Goal: Information Seeking & Learning: Learn about a topic

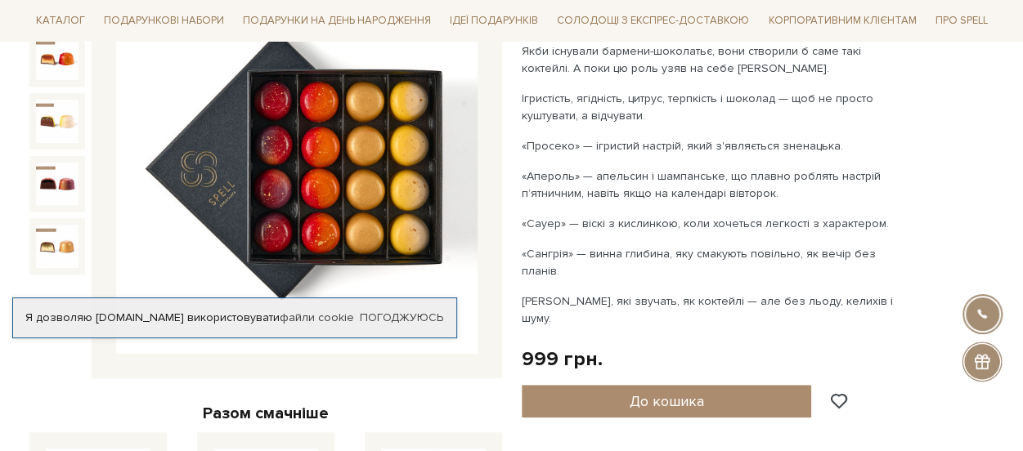
scroll to position [245, 0]
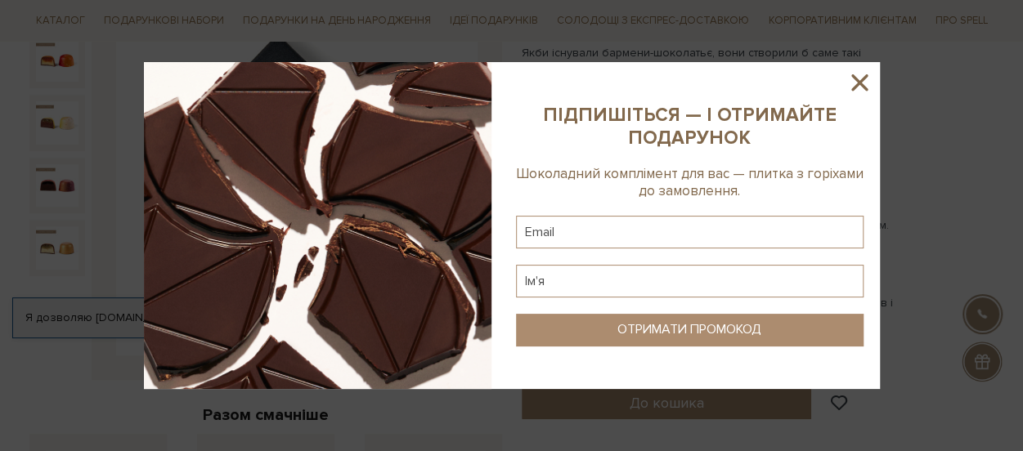
click at [861, 83] on icon at bounding box center [859, 83] width 28 height 28
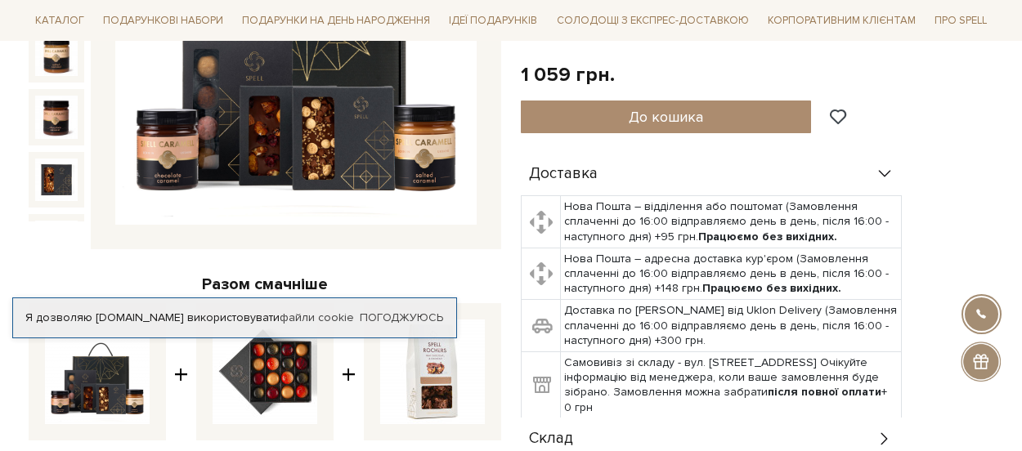
scroll to position [327, 0]
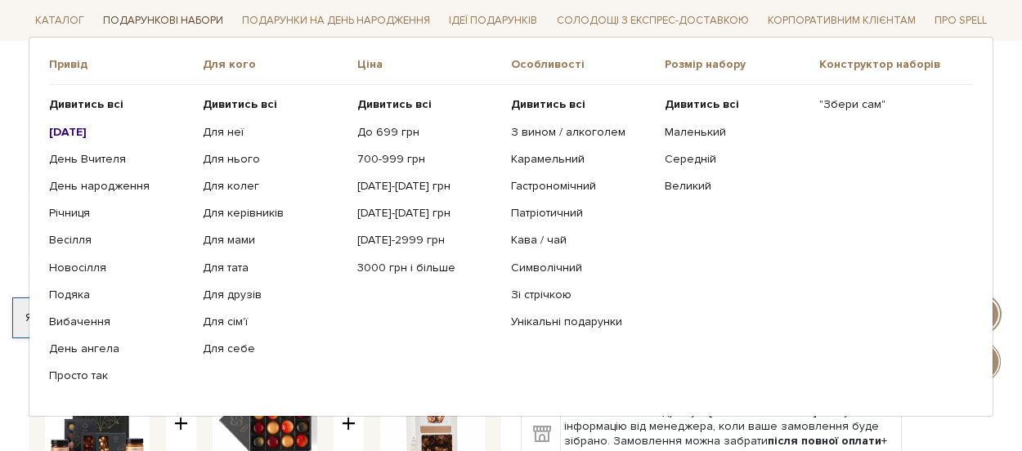
click at [144, 25] on link "Подарункові набори" at bounding box center [162, 20] width 133 height 25
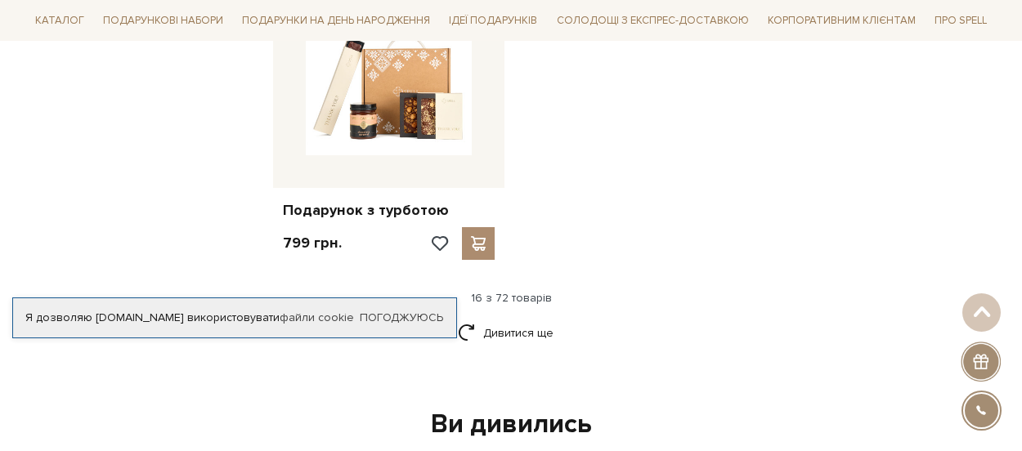
scroll to position [2093, 0]
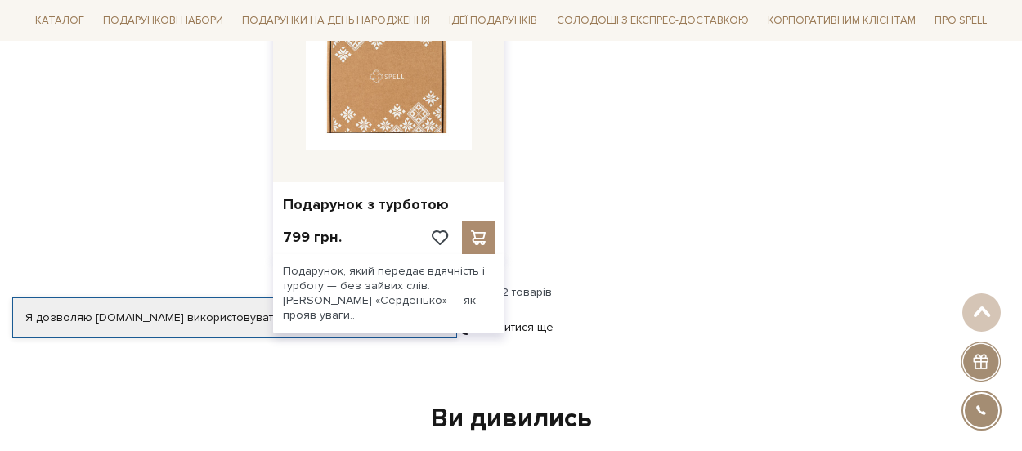
click at [397, 96] on img at bounding box center [389, 67] width 166 height 166
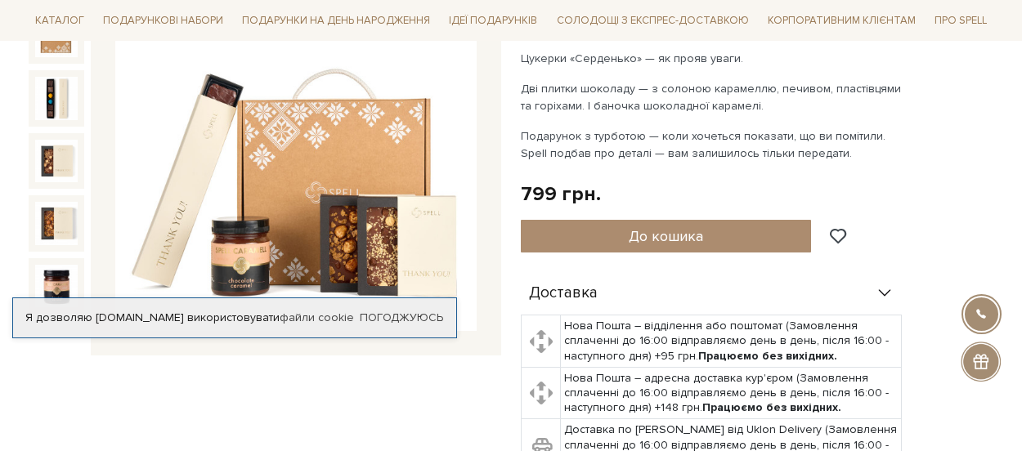
scroll to position [245, 0]
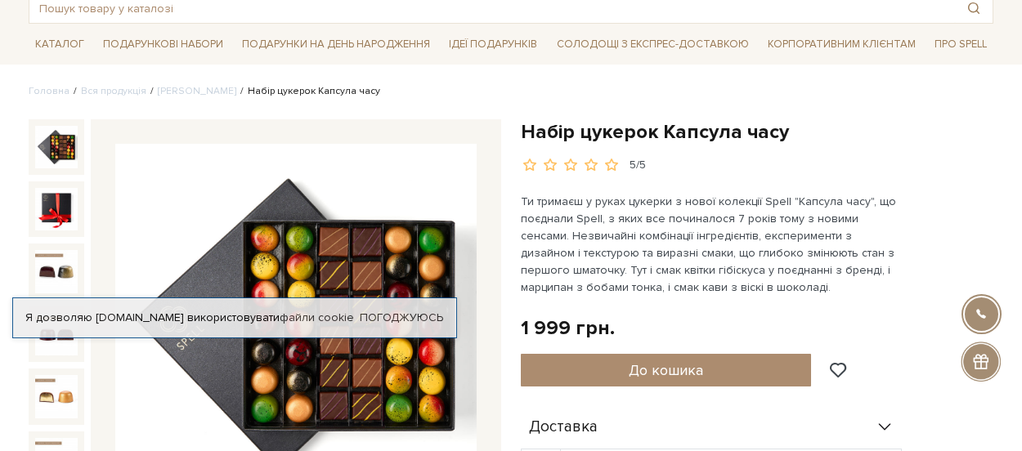
scroll to position [82, 0]
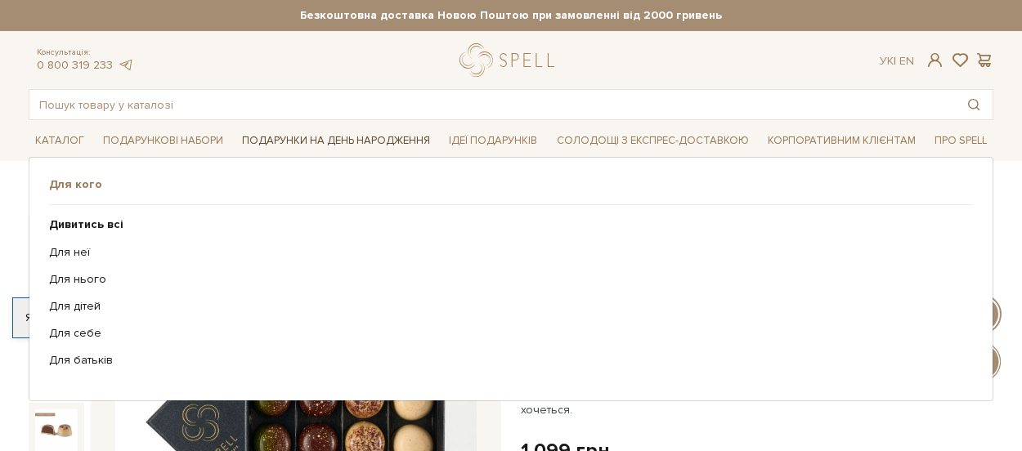
click at [350, 134] on link "Подарунки на День народження" at bounding box center [335, 140] width 201 height 25
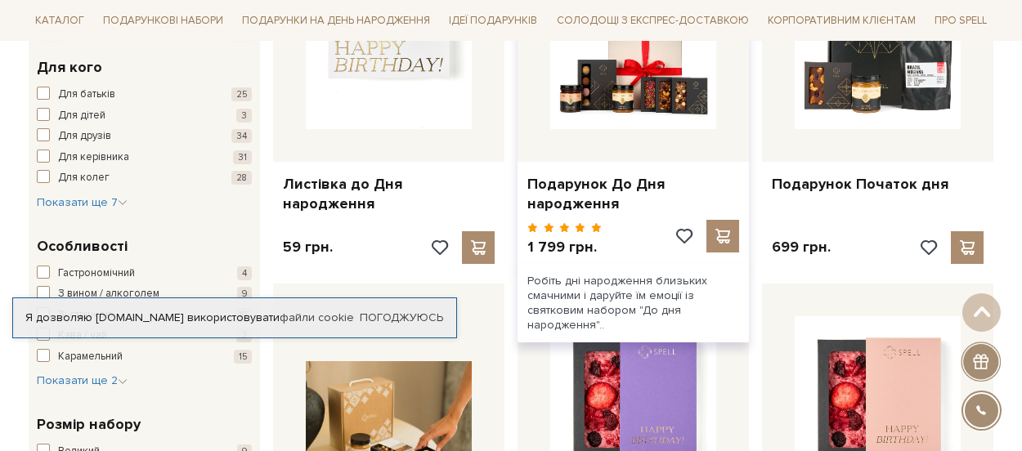
scroll to position [409, 0]
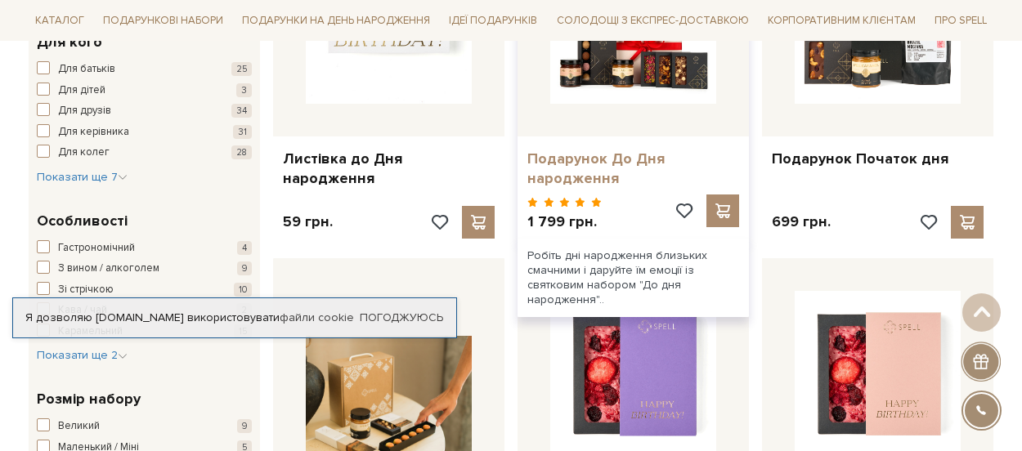
click at [595, 154] on link "Подарунок До Дня народження" at bounding box center [633, 169] width 212 height 38
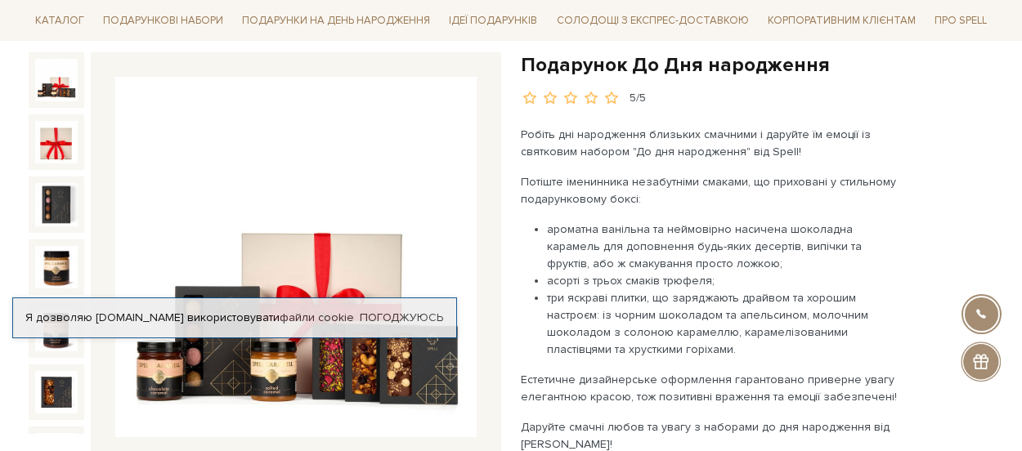
scroll to position [245, 0]
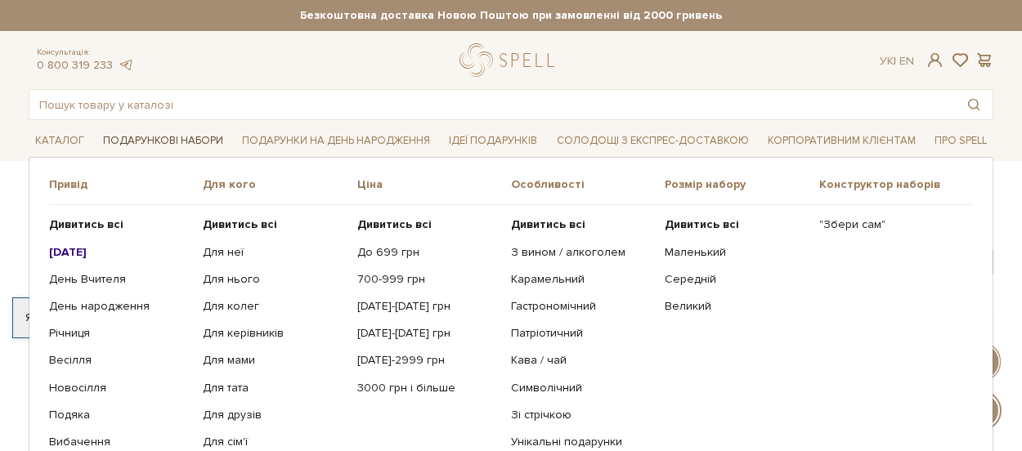
click at [166, 138] on link "Подарункові набори" at bounding box center [162, 140] width 133 height 25
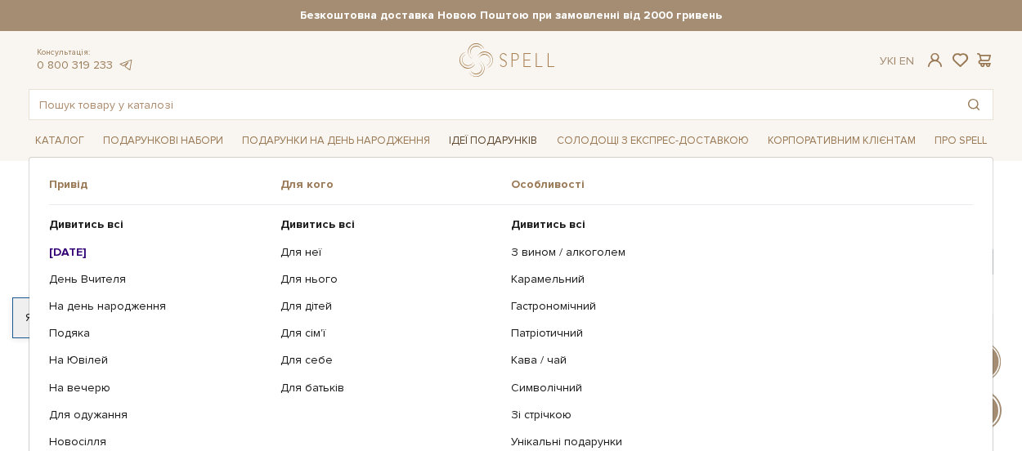
drag, startPoint x: 503, startPoint y: 136, endPoint x: 493, endPoint y: 133, distance: 11.1
click at [503, 136] on link "Ідеї подарунків" at bounding box center [492, 140] width 101 height 25
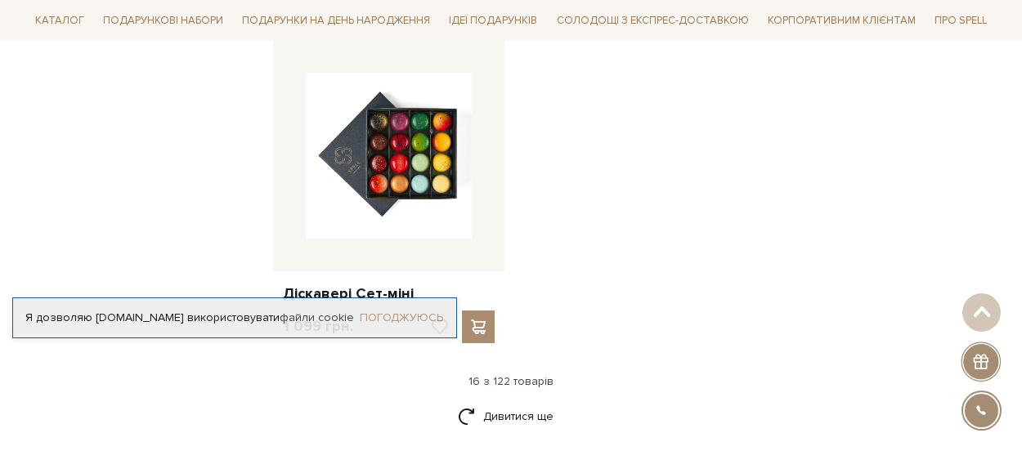
scroll to position [2125, 0]
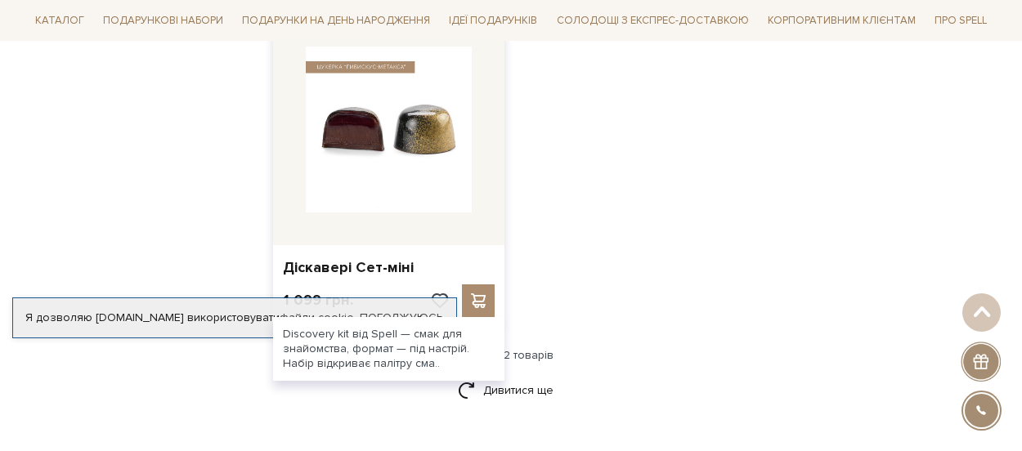
click at [435, 123] on img at bounding box center [389, 130] width 166 height 166
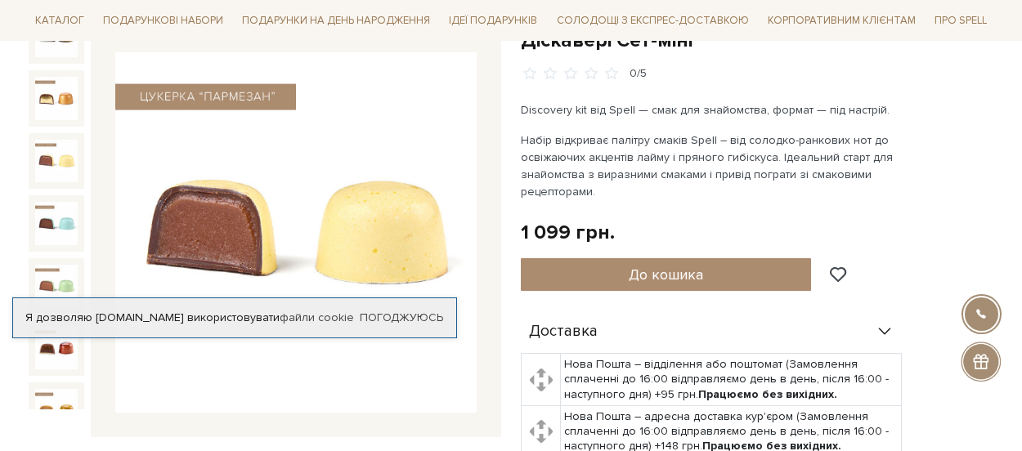
scroll to position [163, 0]
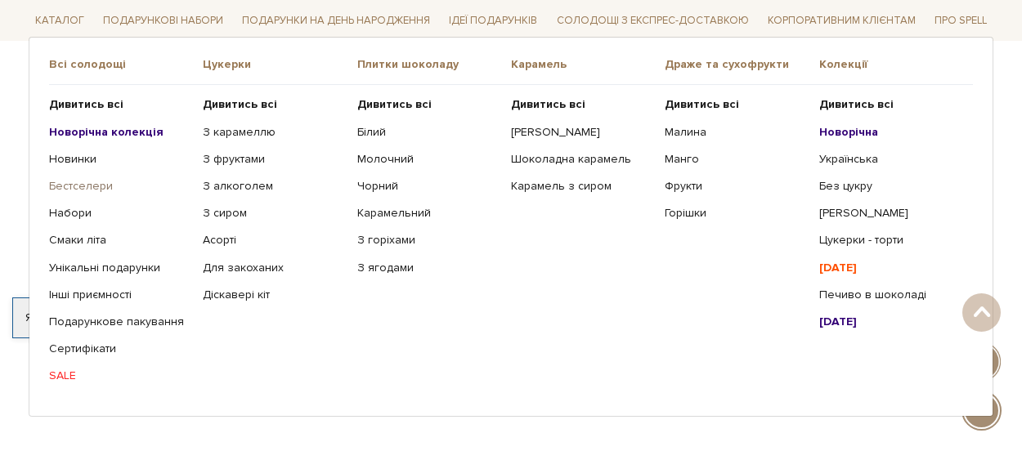
click at [94, 184] on link "Бестселери" at bounding box center [119, 186] width 141 height 15
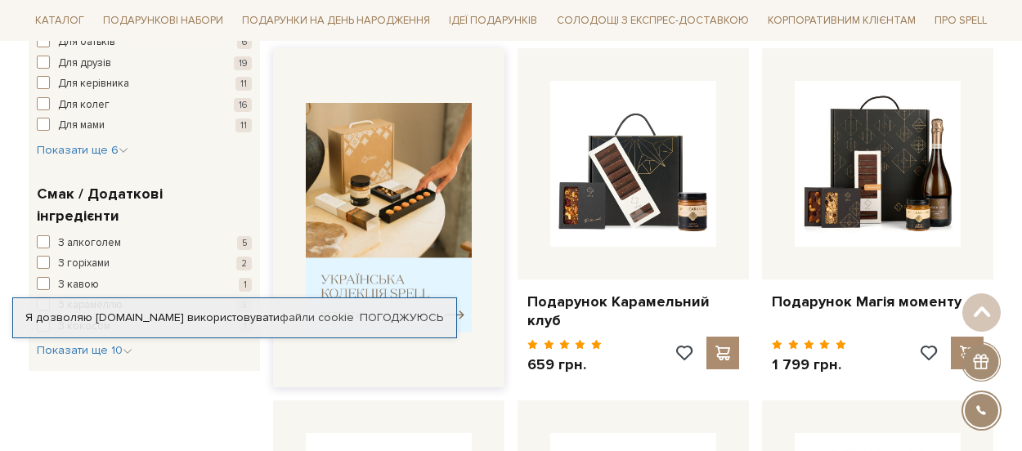
scroll to position [654, 0]
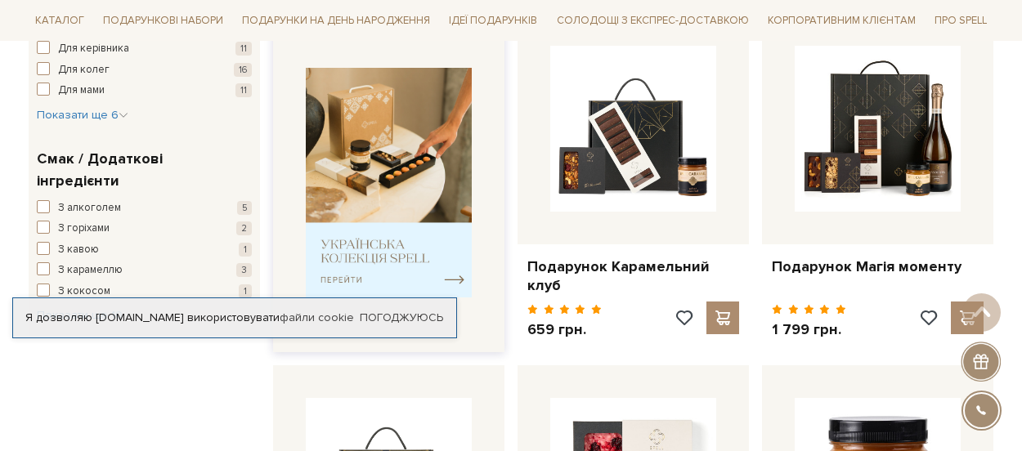
click at [365, 243] on img at bounding box center [389, 183] width 166 height 230
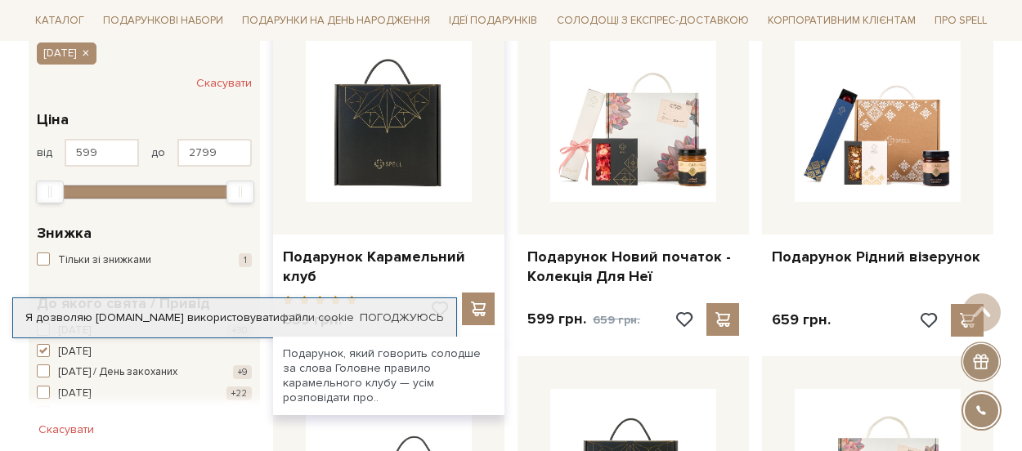
scroll to position [327, 0]
